Goal: Task Accomplishment & Management: Use online tool/utility

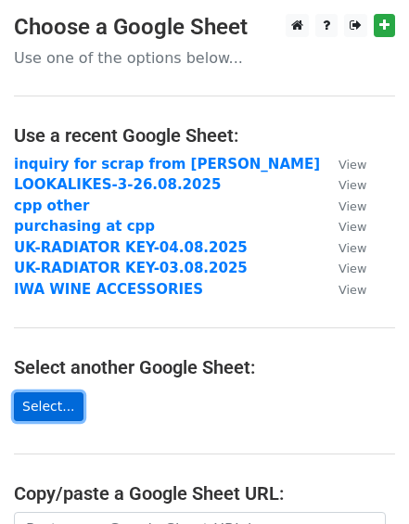
click at [46, 406] on link "Select..." at bounding box center [49, 406] width 70 height 29
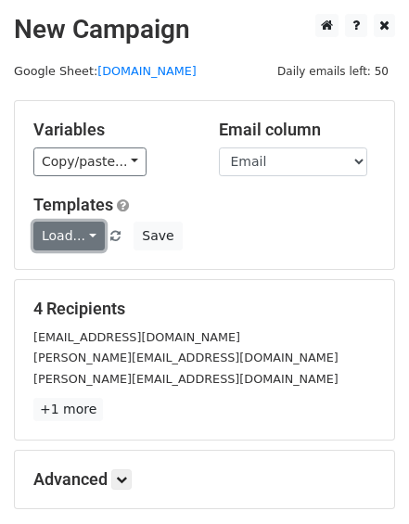
click at [81, 237] on link "Load..." at bounding box center [68, 236] width 71 height 29
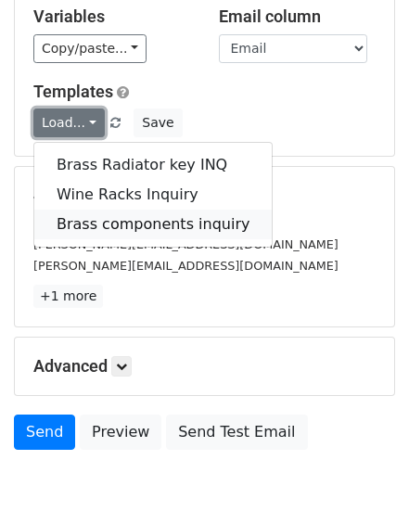
scroll to position [119, 0]
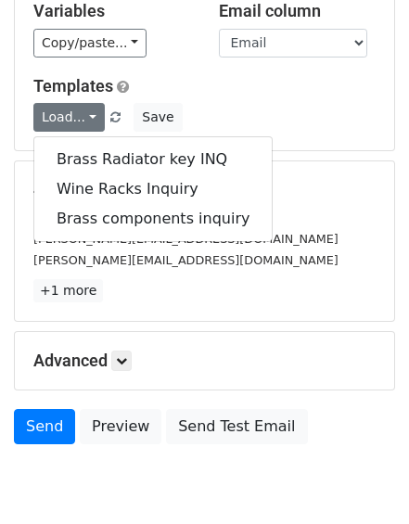
click at [203, 285] on p "+1 more" at bounding box center [204, 290] width 342 height 23
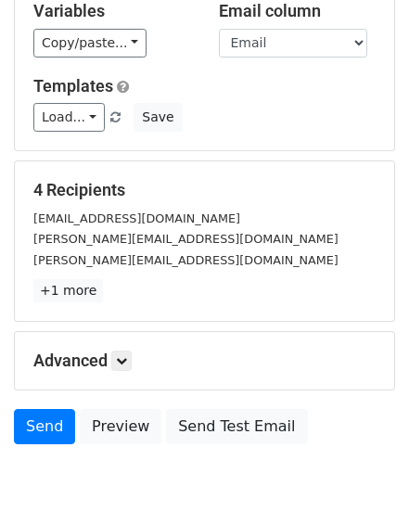
scroll to position [56, 0]
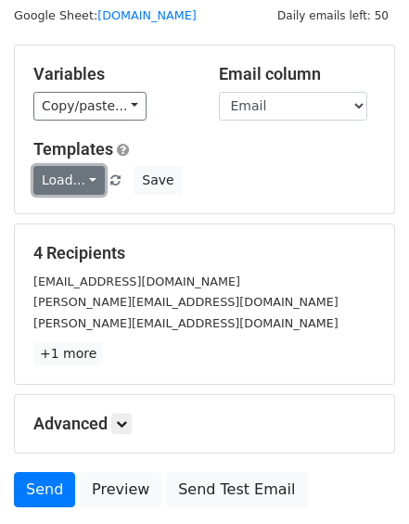
click at [90, 179] on link "Load..." at bounding box center [68, 180] width 71 height 29
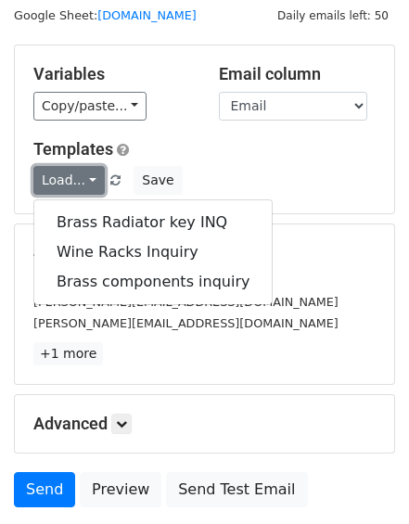
click at [90, 179] on link "Load..." at bounding box center [68, 180] width 71 height 29
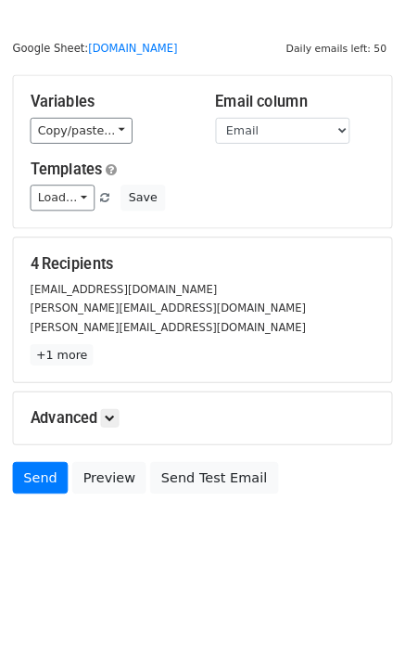
scroll to position [52, 0]
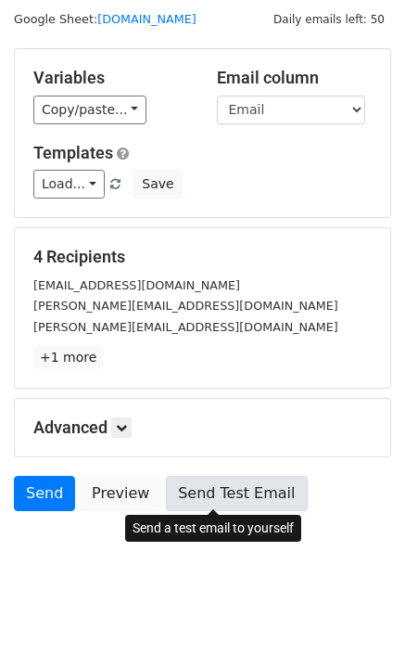
click at [192, 504] on link "Send Test Email" at bounding box center [236, 493] width 141 height 35
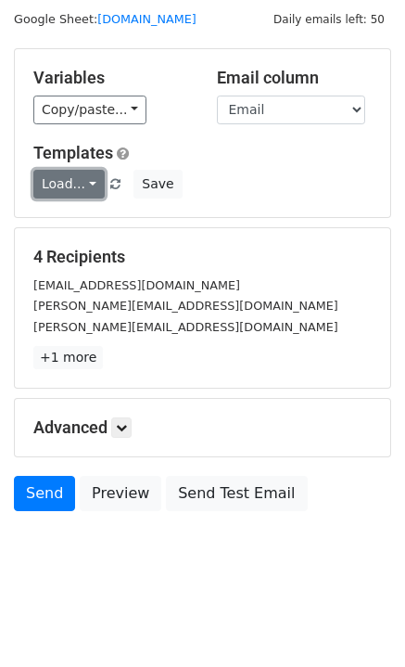
click at [77, 190] on link "Load..." at bounding box center [68, 184] width 71 height 29
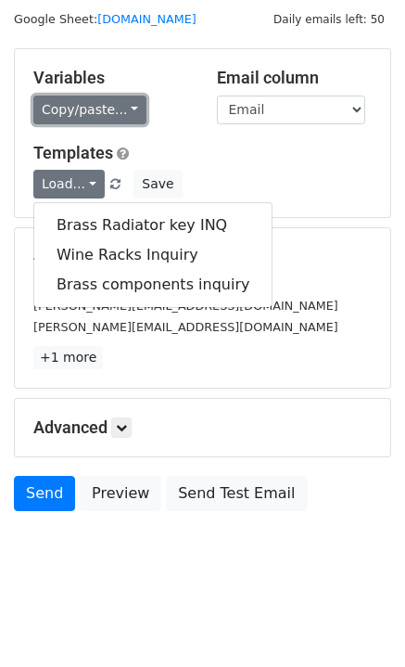
click at [103, 109] on link "Copy/paste..." at bounding box center [89, 110] width 113 height 29
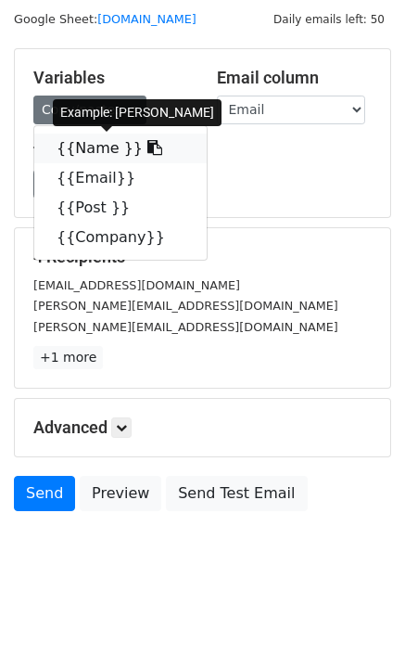
click at [148, 152] on icon at bounding box center [155, 147] width 15 height 15
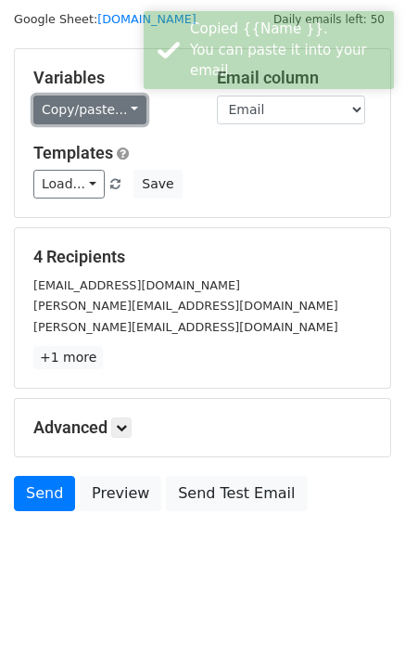
click at [74, 112] on link "Copy/paste..." at bounding box center [89, 110] width 113 height 29
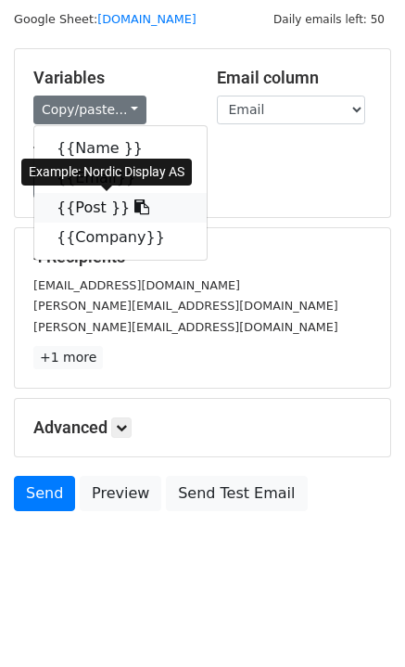
click at [135, 209] on icon at bounding box center [142, 206] width 15 height 15
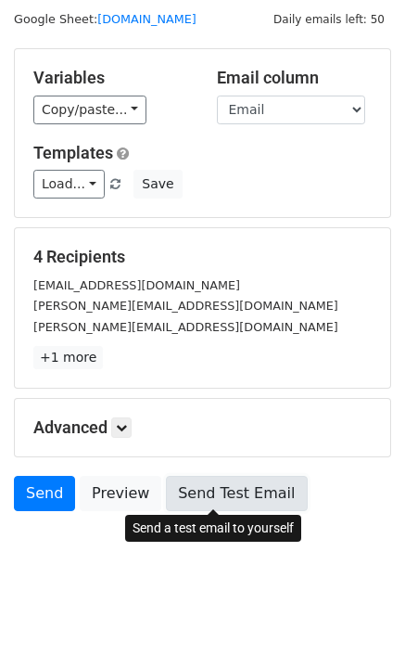
click at [201, 498] on link "Send Test Email" at bounding box center [236, 493] width 141 height 35
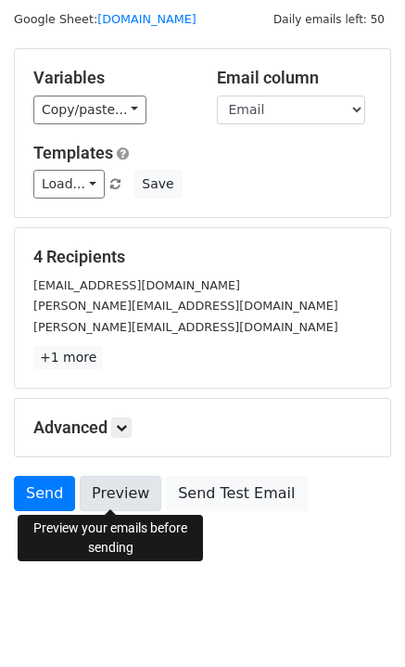
click at [103, 497] on link "Preview" at bounding box center [121, 493] width 82 height 35
click at [109, 501] on link "Preview" at bounding box center [121, 493] width 82 height 35
click at [95, 488] on link "Preview" at bounding box center [121, 493] width 82 height 35
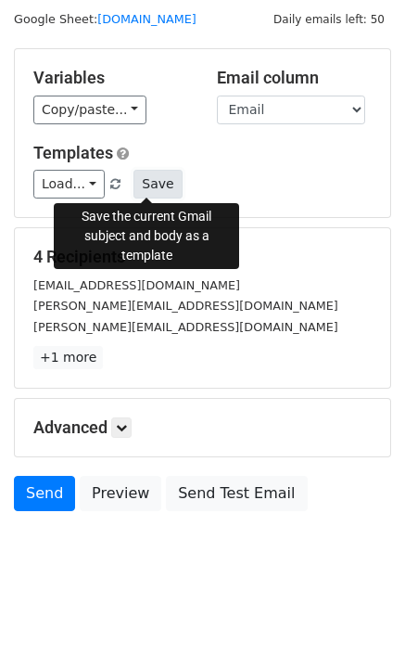
click at [134, 186] on button "Save" at bounding box center [158, 184] width 48 height 29
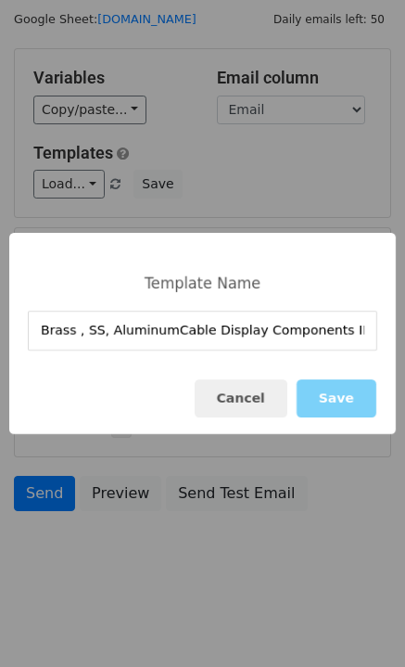
type input "Brass , SS, Aluminum Cable Display Components INQ"
click at [351, 409] on button "Save" at bounding box center [337, 398] width 80 height 38
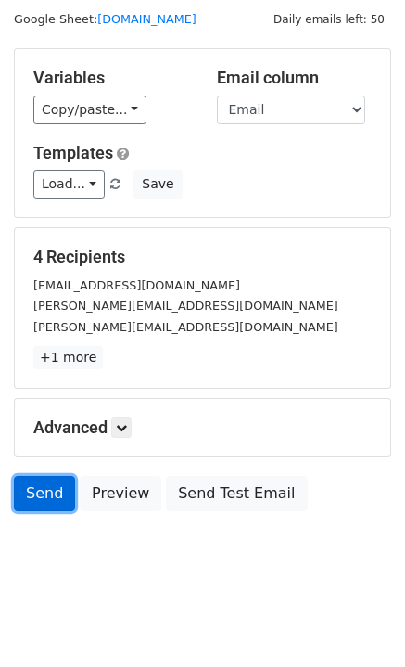
click at [44, 490] on link "Send" at bounding box center [44, 493] width 61 height 35
